Goal: Use online tool/utility

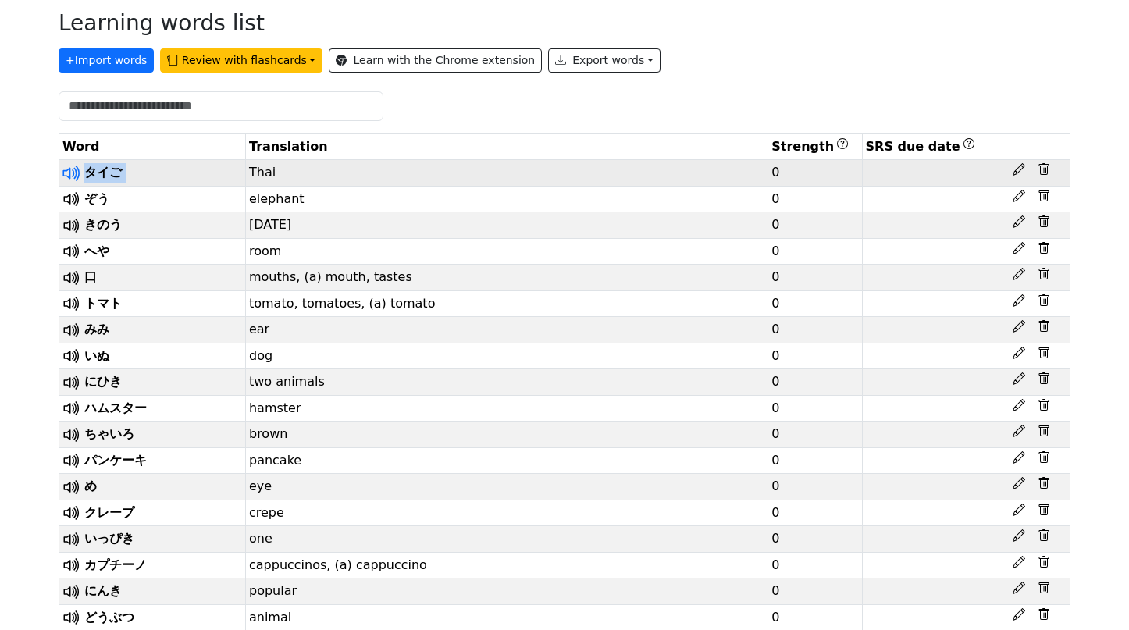
scroll to position [330, 0]
click at [69, 173] on icon at bounding box center [68, 173] width 12 height 12
click at [72, 284] on icon at bounding box center [72, 278] width 20 height 20
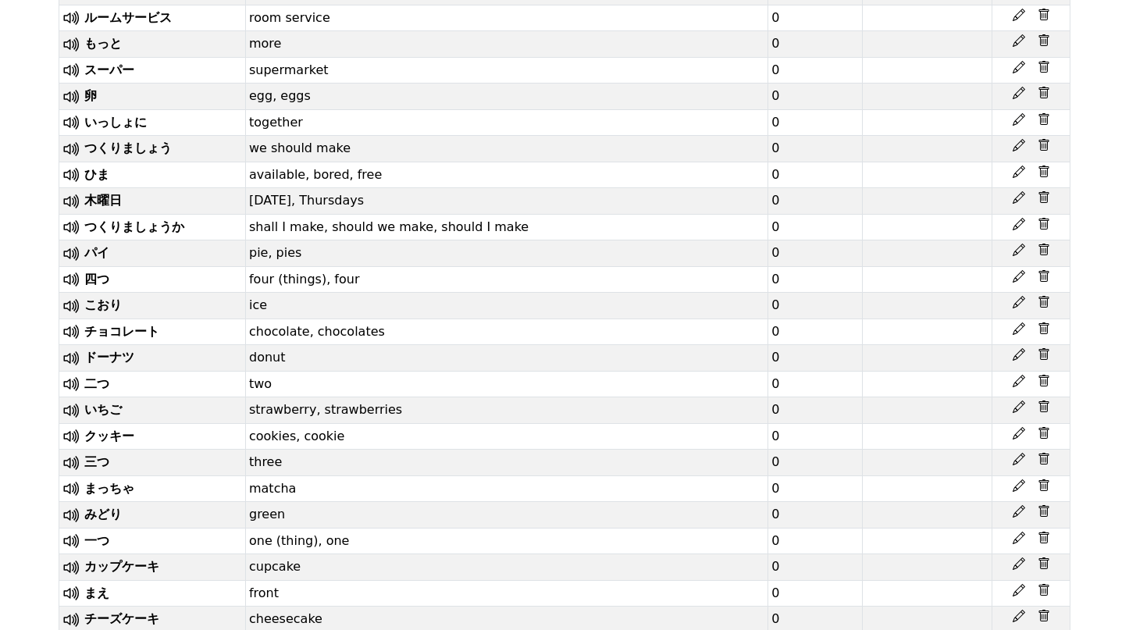
scroll to position [7787, 0]
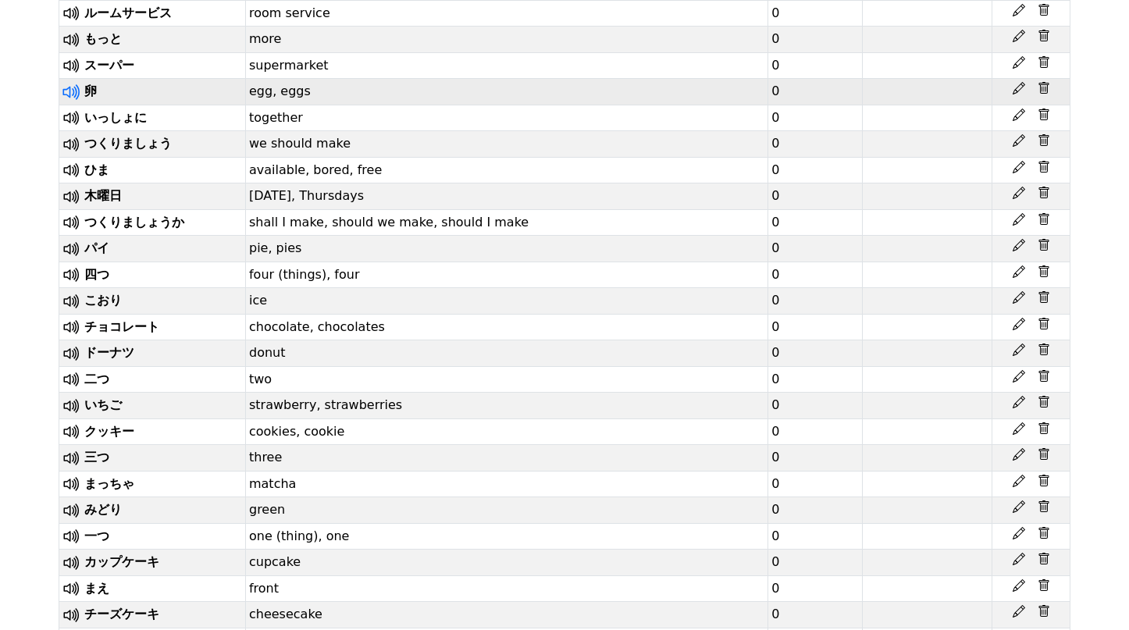
click at [72, 102] on icon at bounding box center [72, 92] width 20 height 20
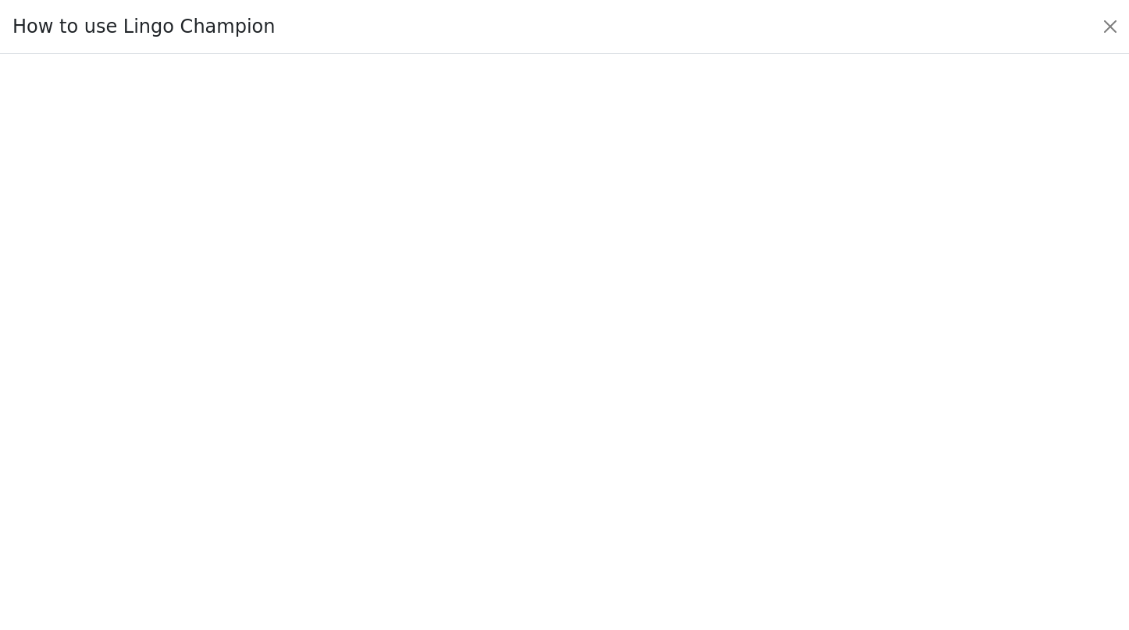
scroll to position [69, 0]
